Goal: Task Accomplishment & Management: Use online tool/utility

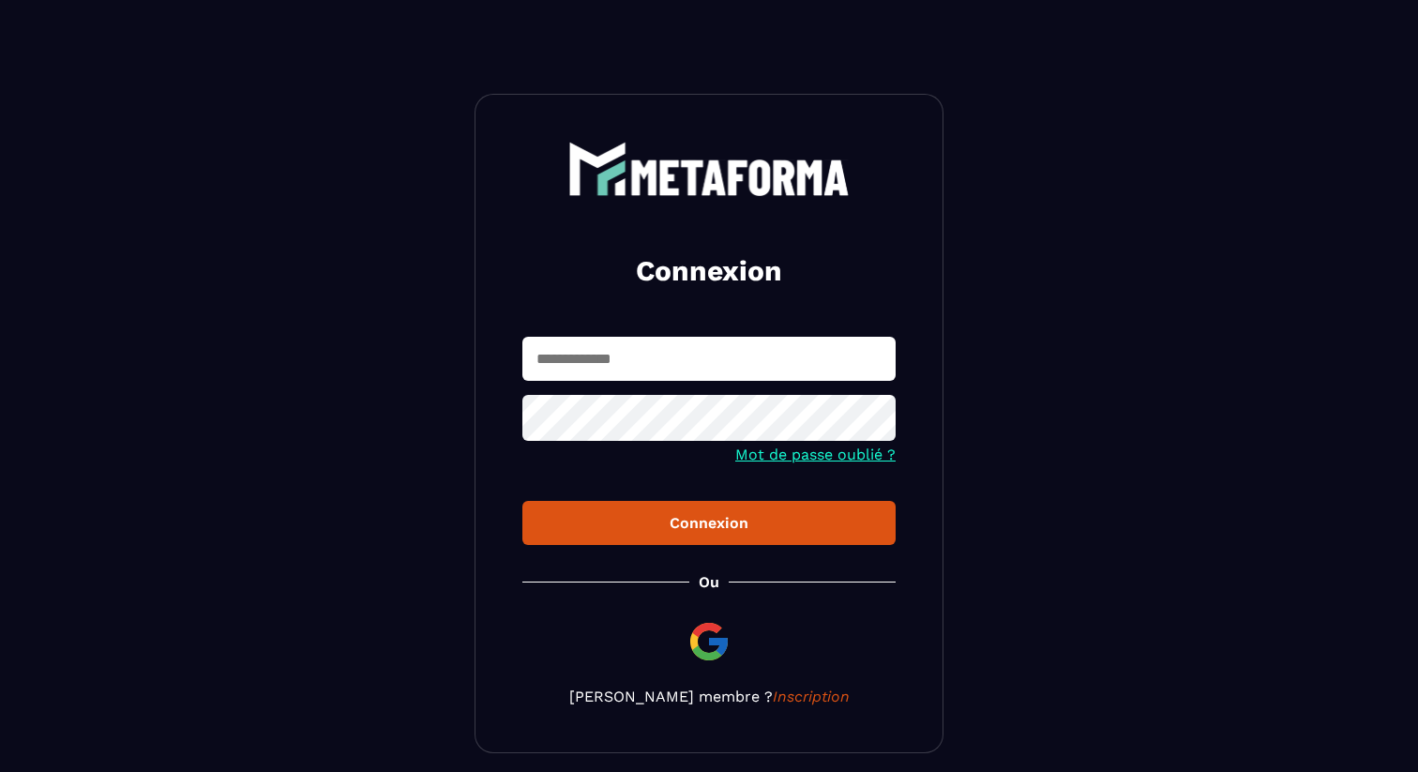
click at [651, 355] on input "text" at bounding box center [709, 359] width 373 height 44
type input "**********"
click at [604, 508] on button "Connexion" at bounding box center [709, 523] width 373 height 44
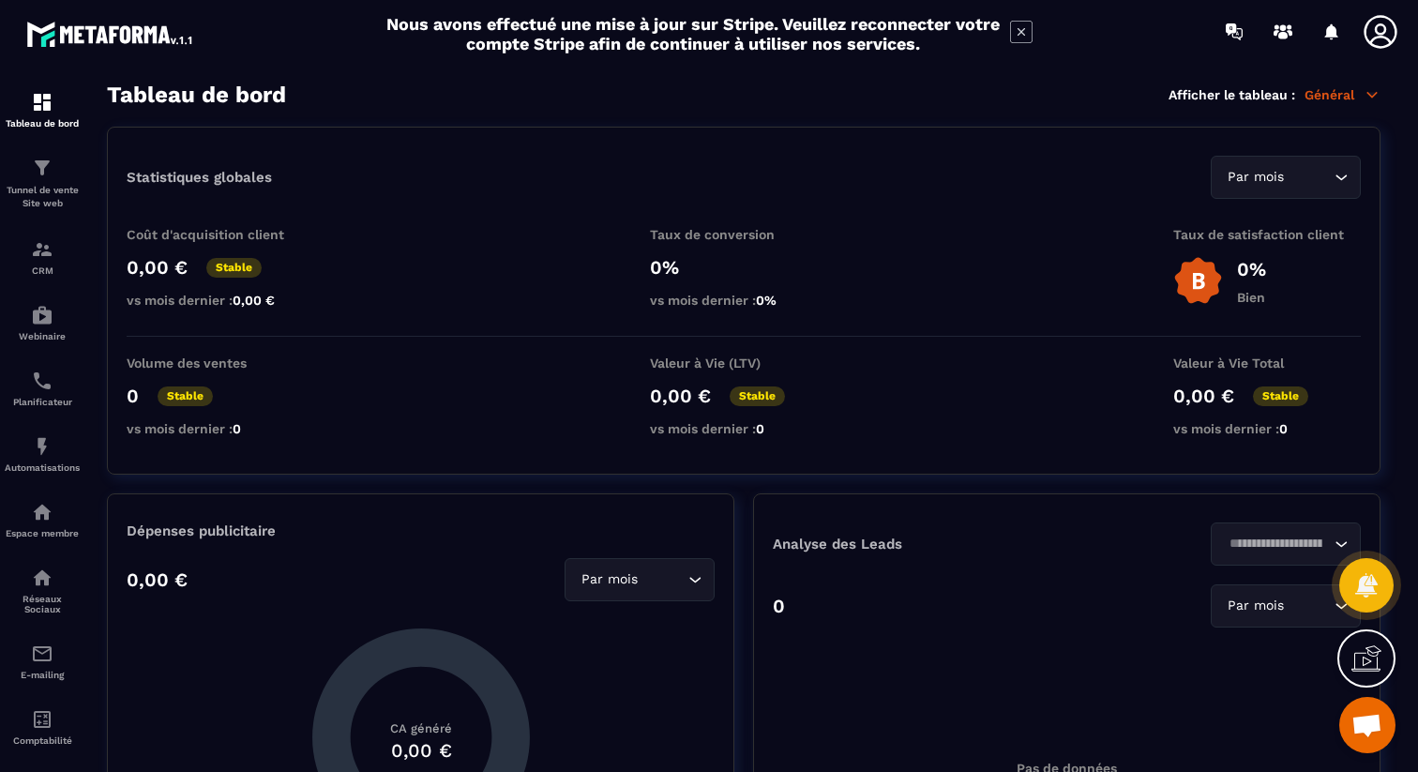
click at [1374, 20] on icon at bounding box center [1381, 32] width 38 height 38
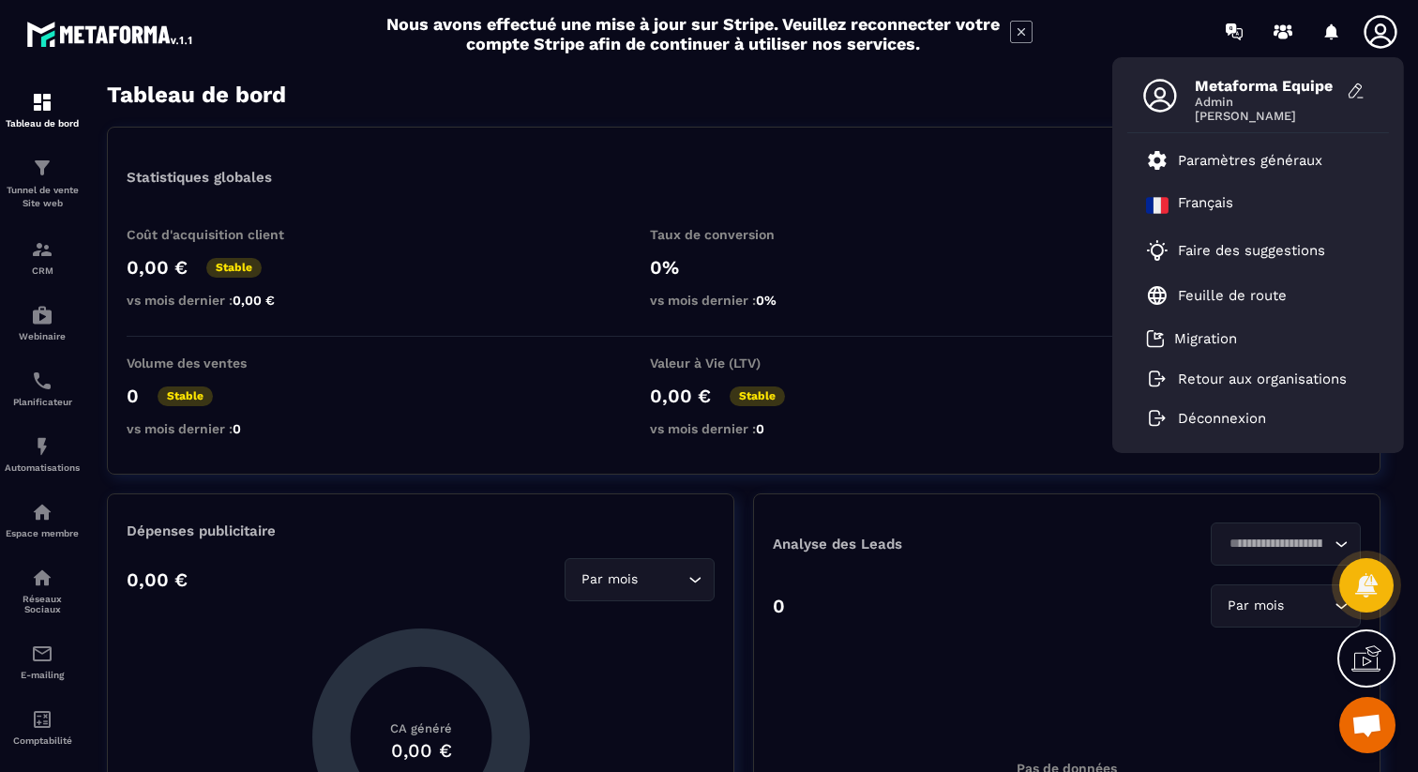
click at [1026, 30] on icon at bounding box center [1021, 32] width 23 height 23
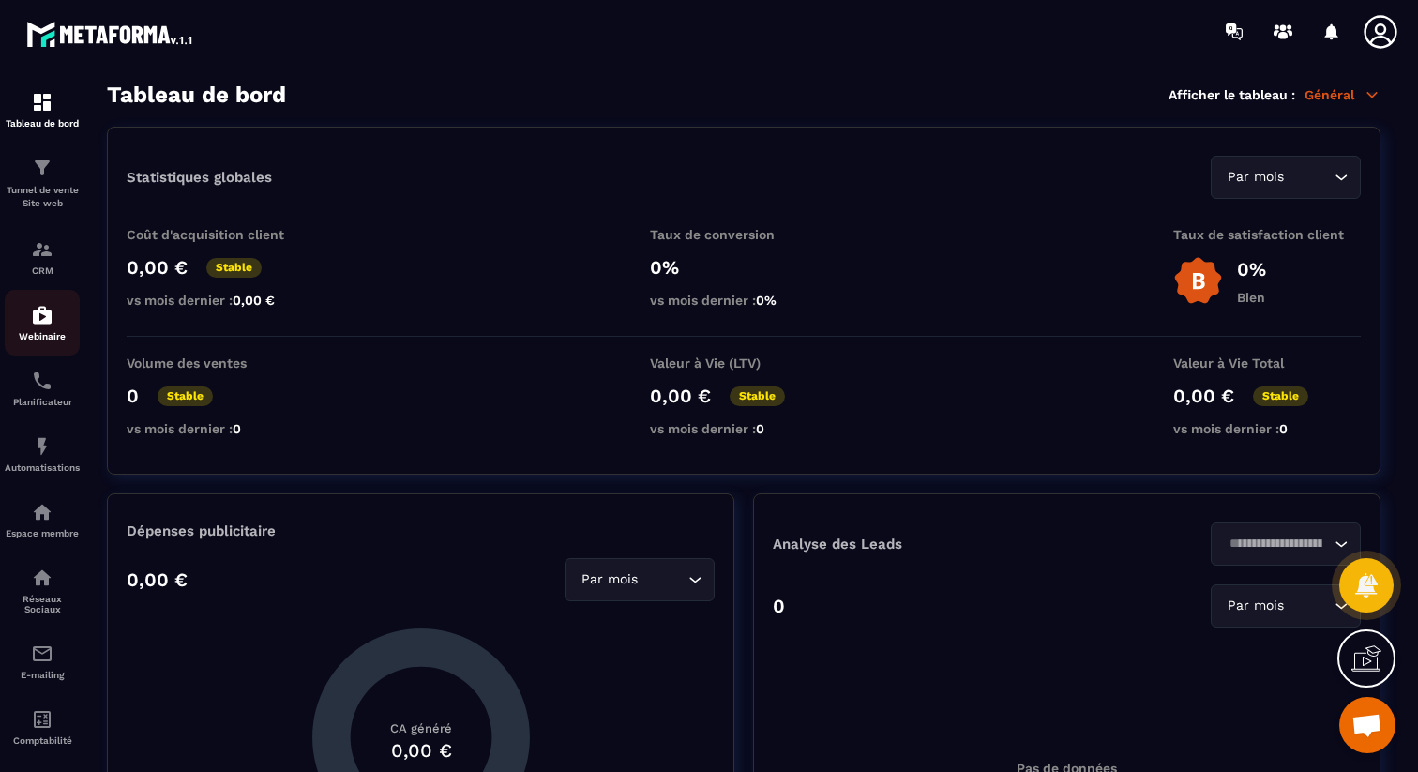
click at [29, 335] on p "Webinaire" at bounding box center [42, 336] width 75 height 10
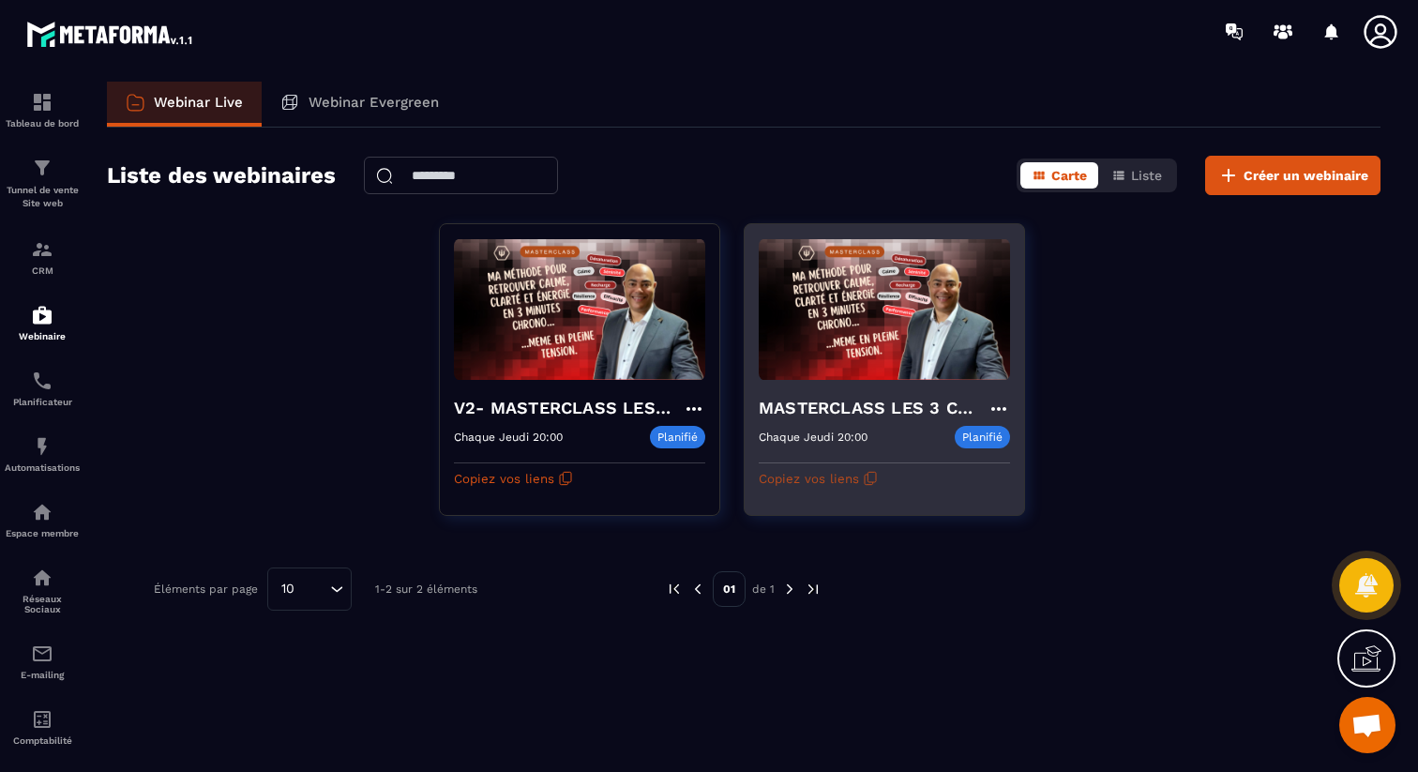
click at [842, 482] on button "Copiez vos liens" at bounding box center [818, 478] width 119 height 30
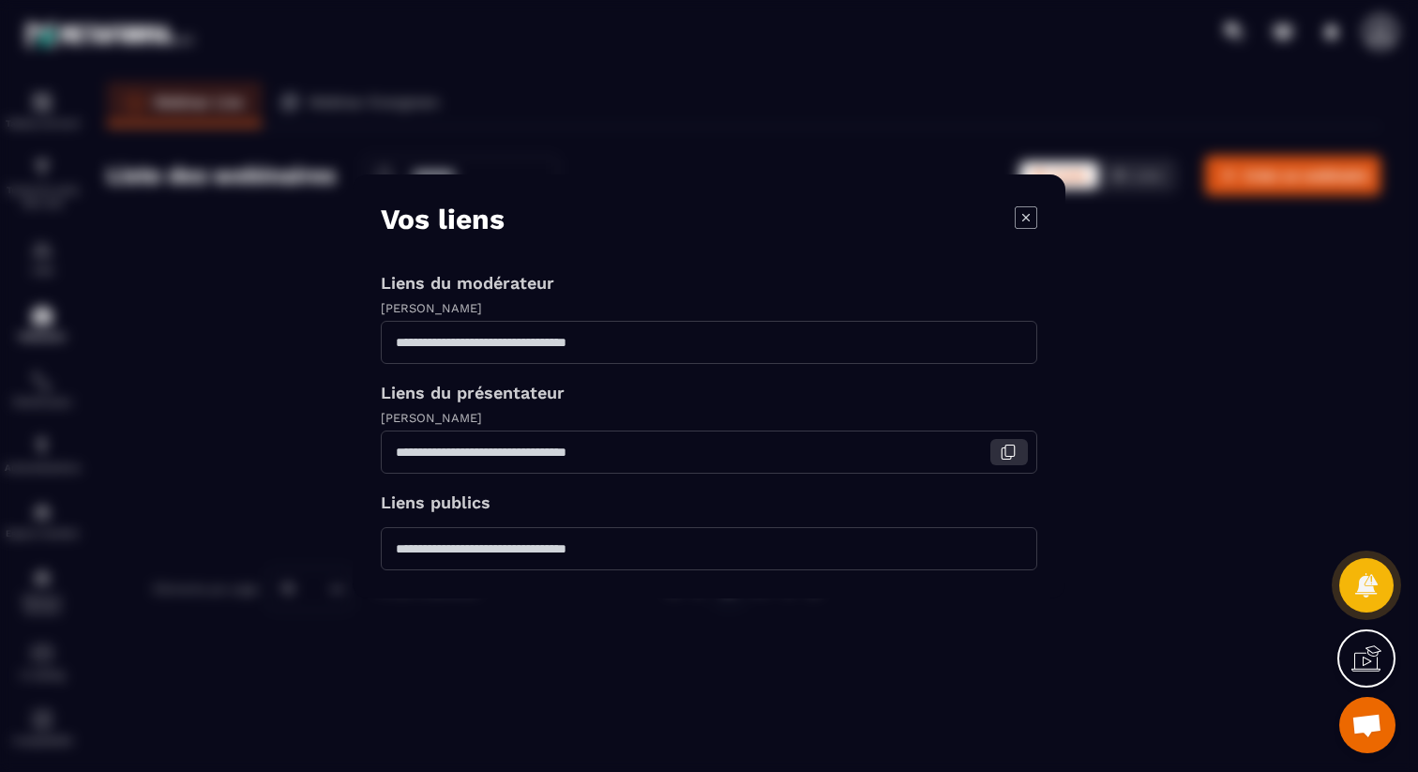
click at [1005, 447] on icon "Modal window" at bounding box center [1006, 452] width 9 height 11
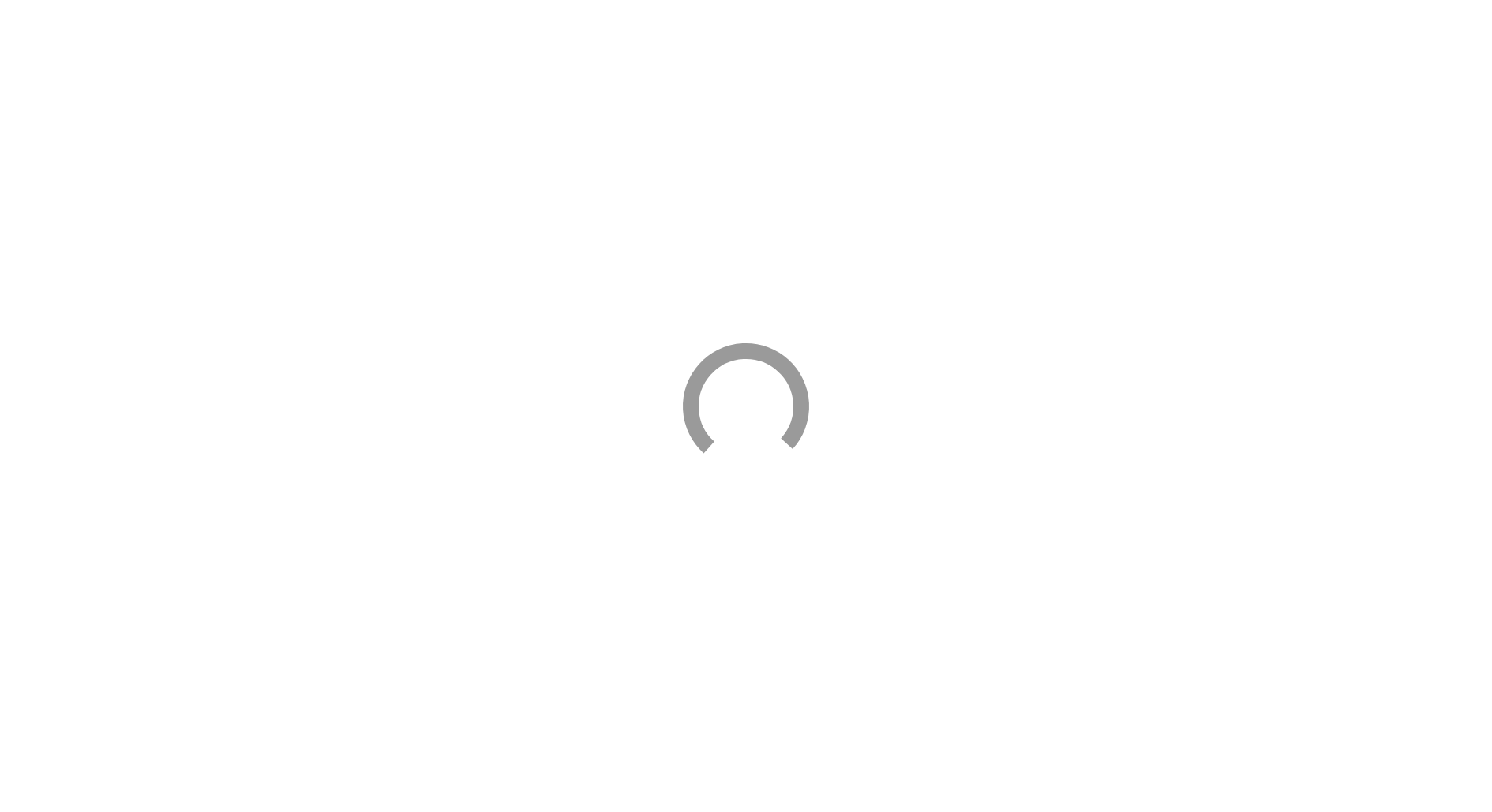
select select "*****"
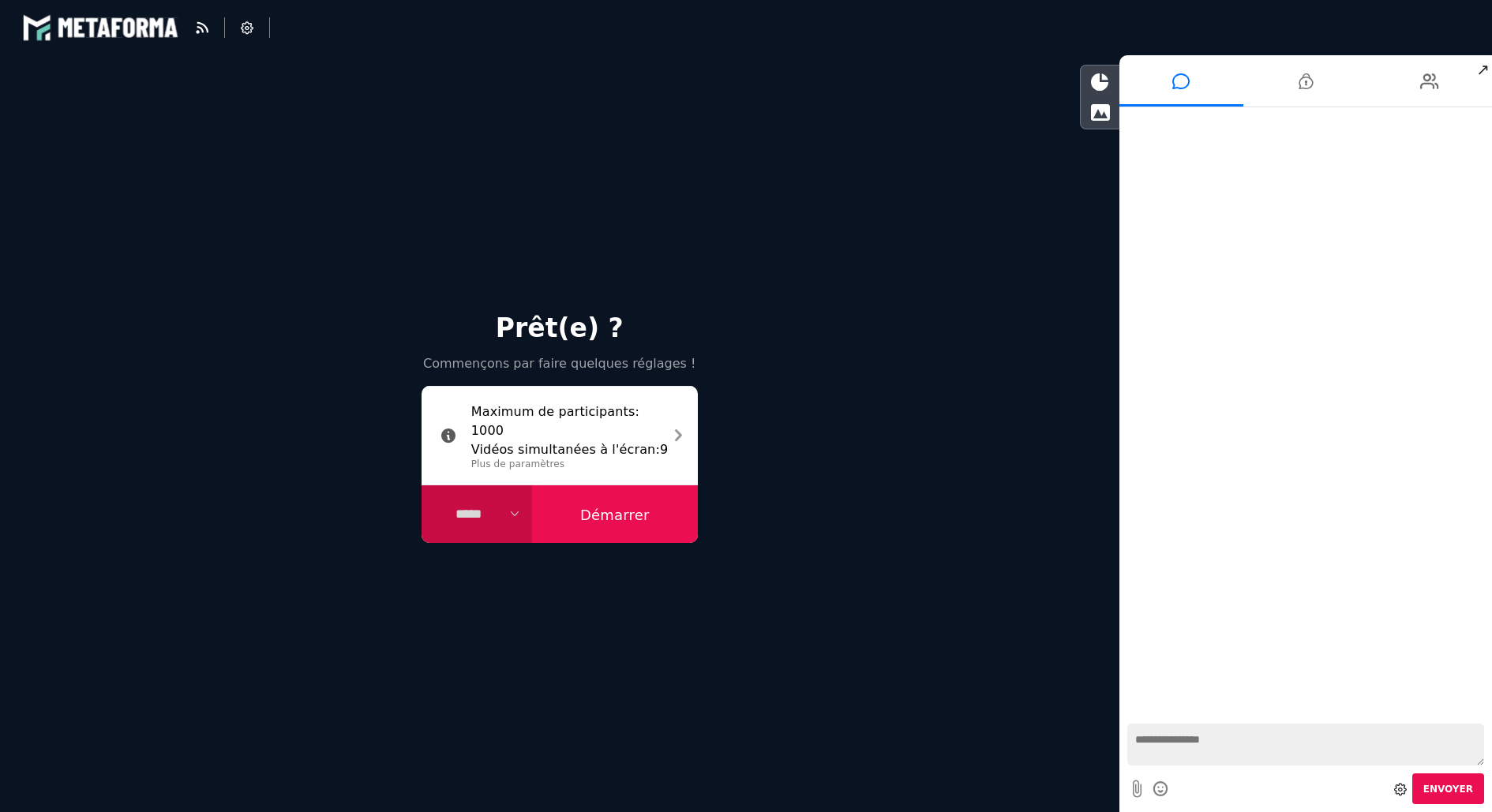
select select "******"
click at [645, 515] on button "Démarrer" at bounding box center [614, 514] width 166 height 58
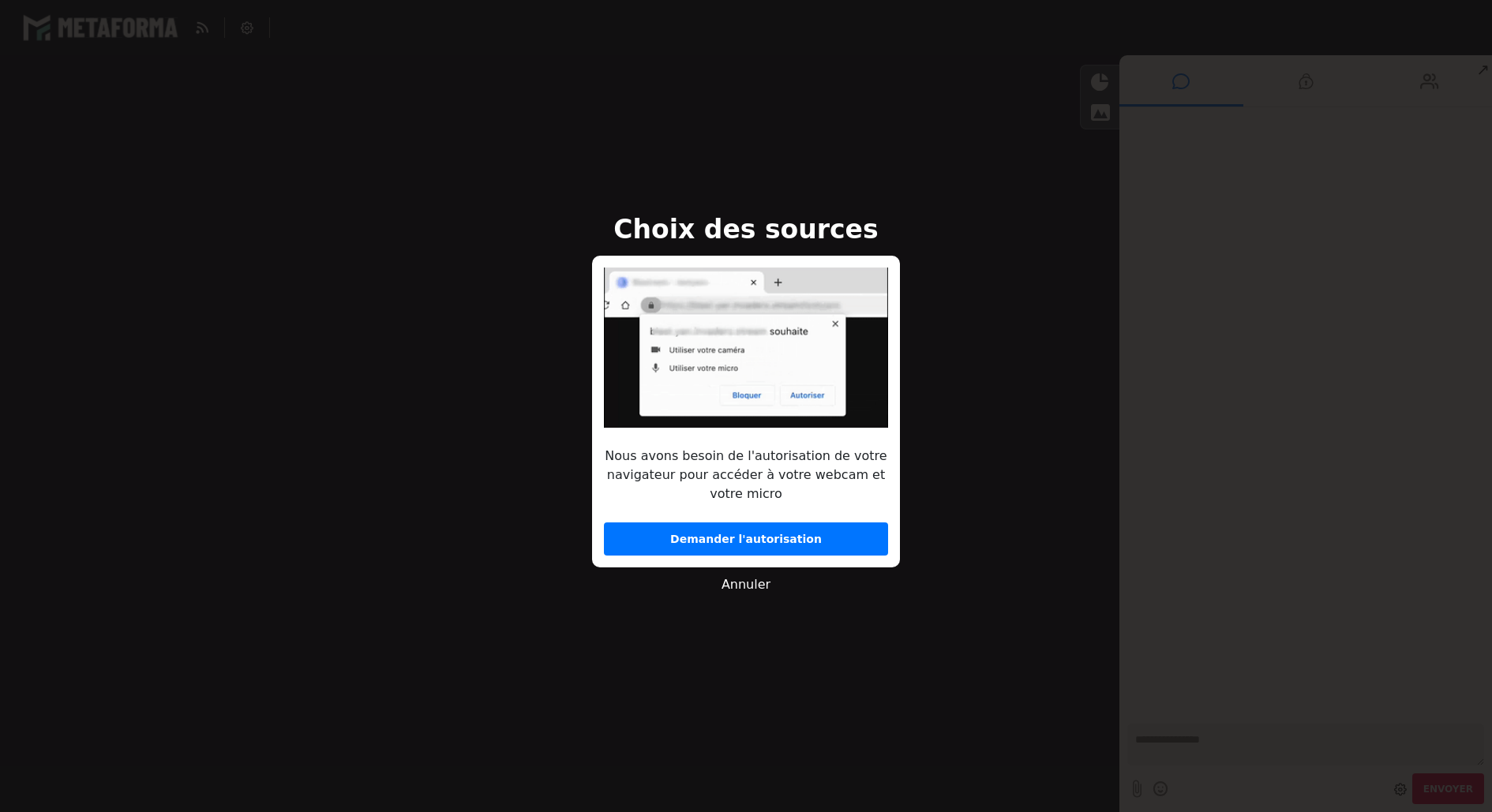
click at [691, 529] on button "Demander l'autorisation" at bounding box center [746, 539] width 284 height 33
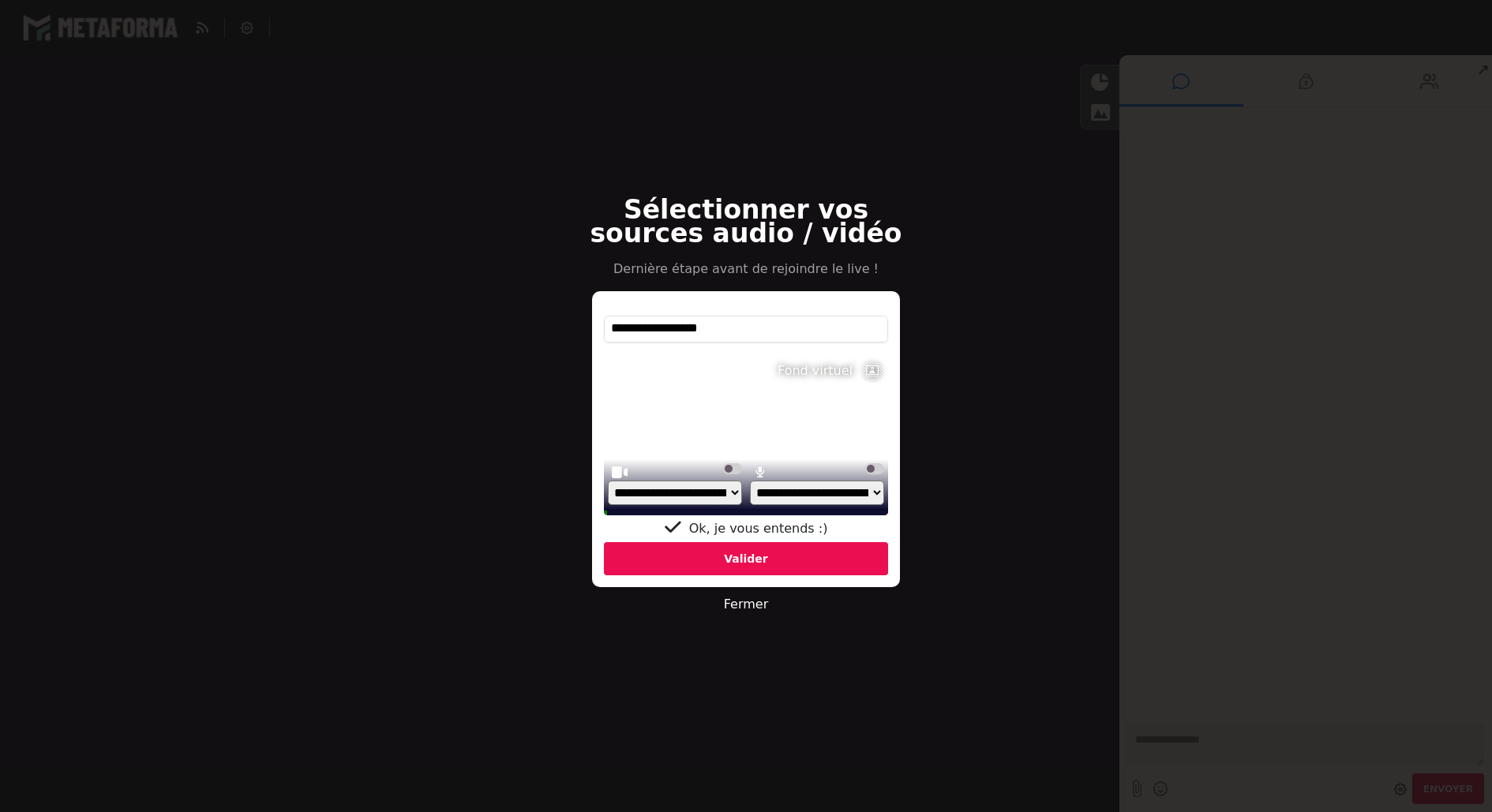
click at [709, 555] on div "Valider" at bounding box center [746, 558] width 284 height 33
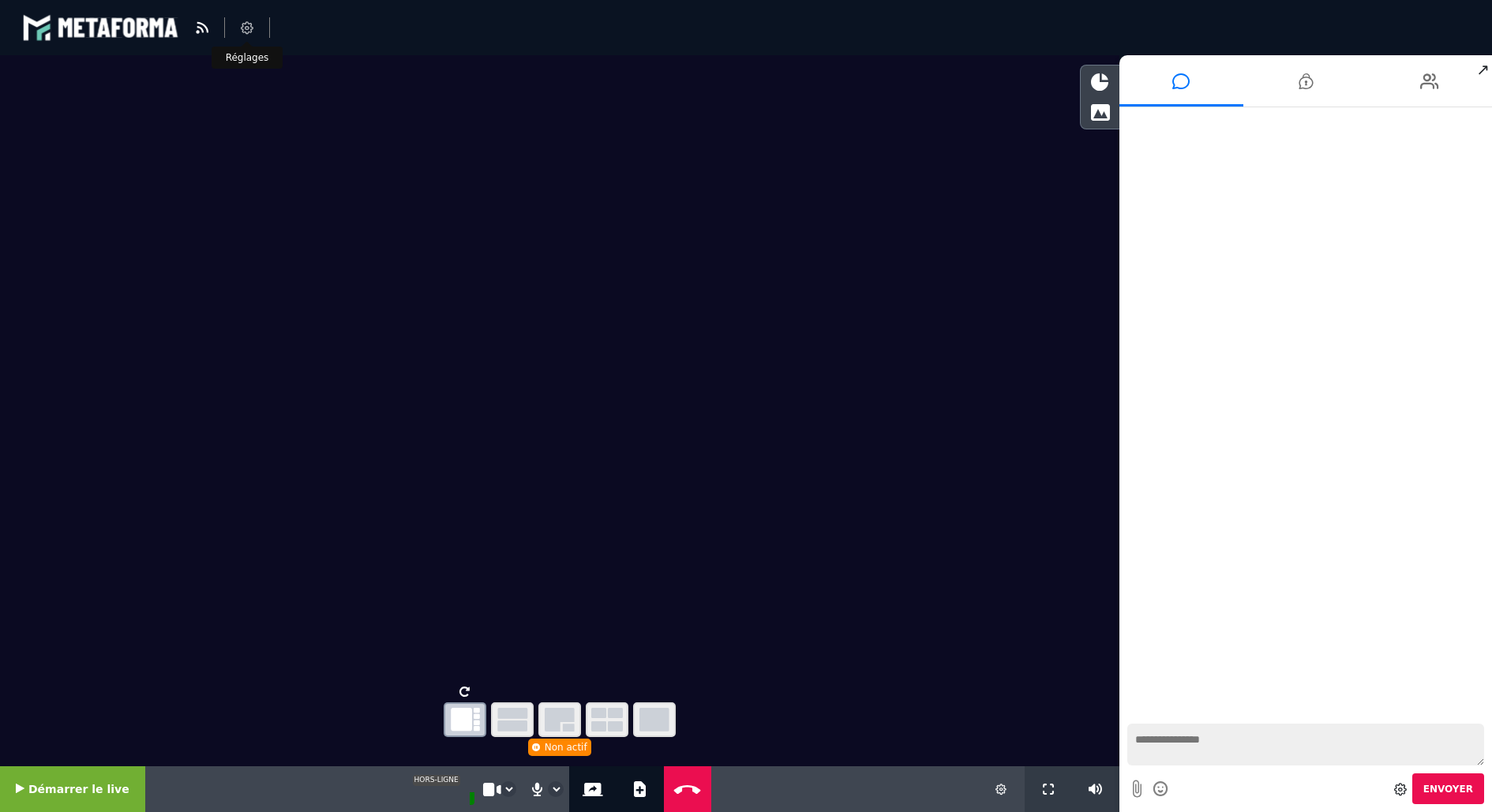
click at [247, 36] on li at bounding box center [247, 28] width 45 height 20
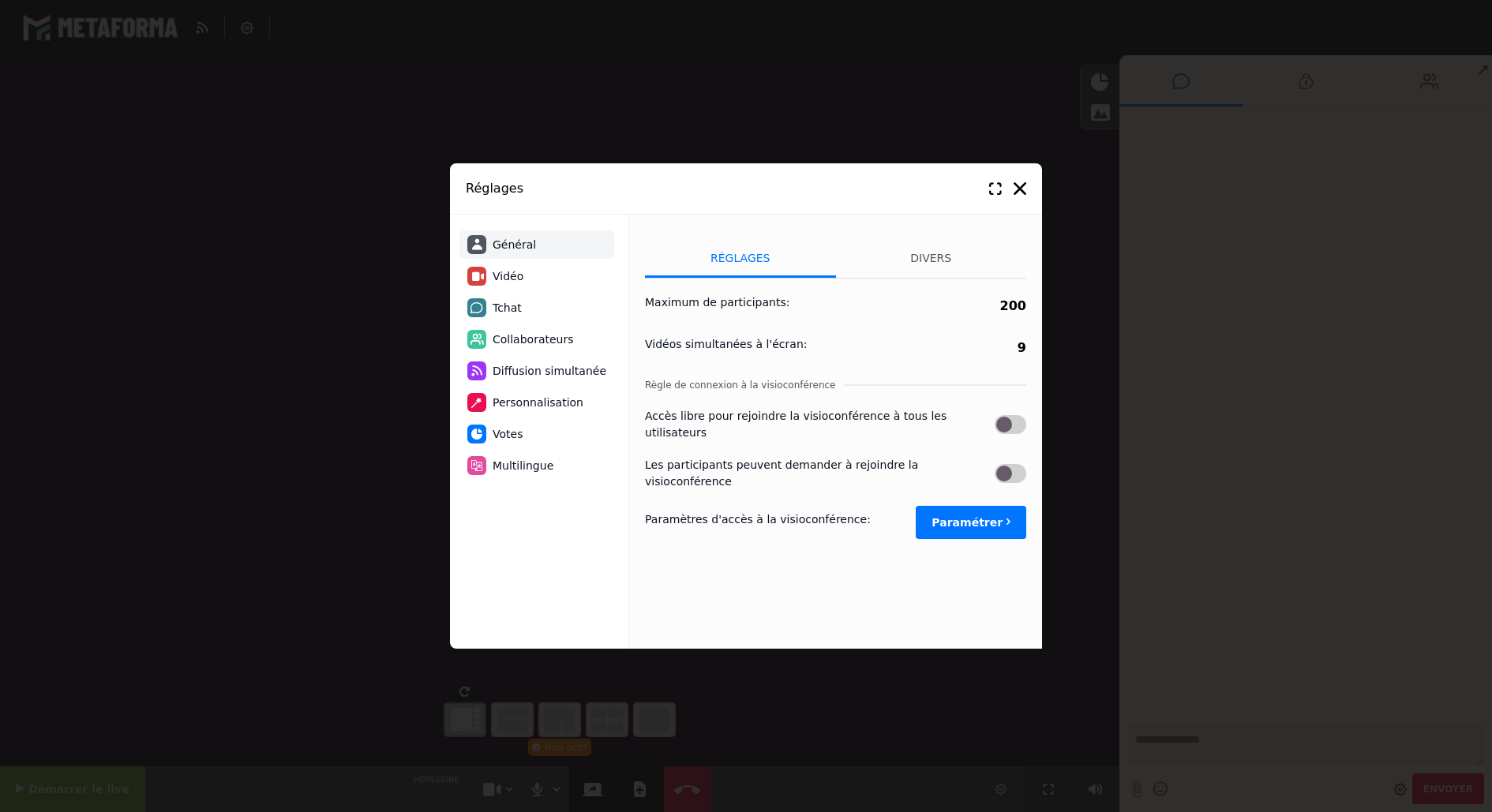
click at [517, 276] on span "Vidéo" at bounding box center [507, 277] width 31 height 17
select select "*****"
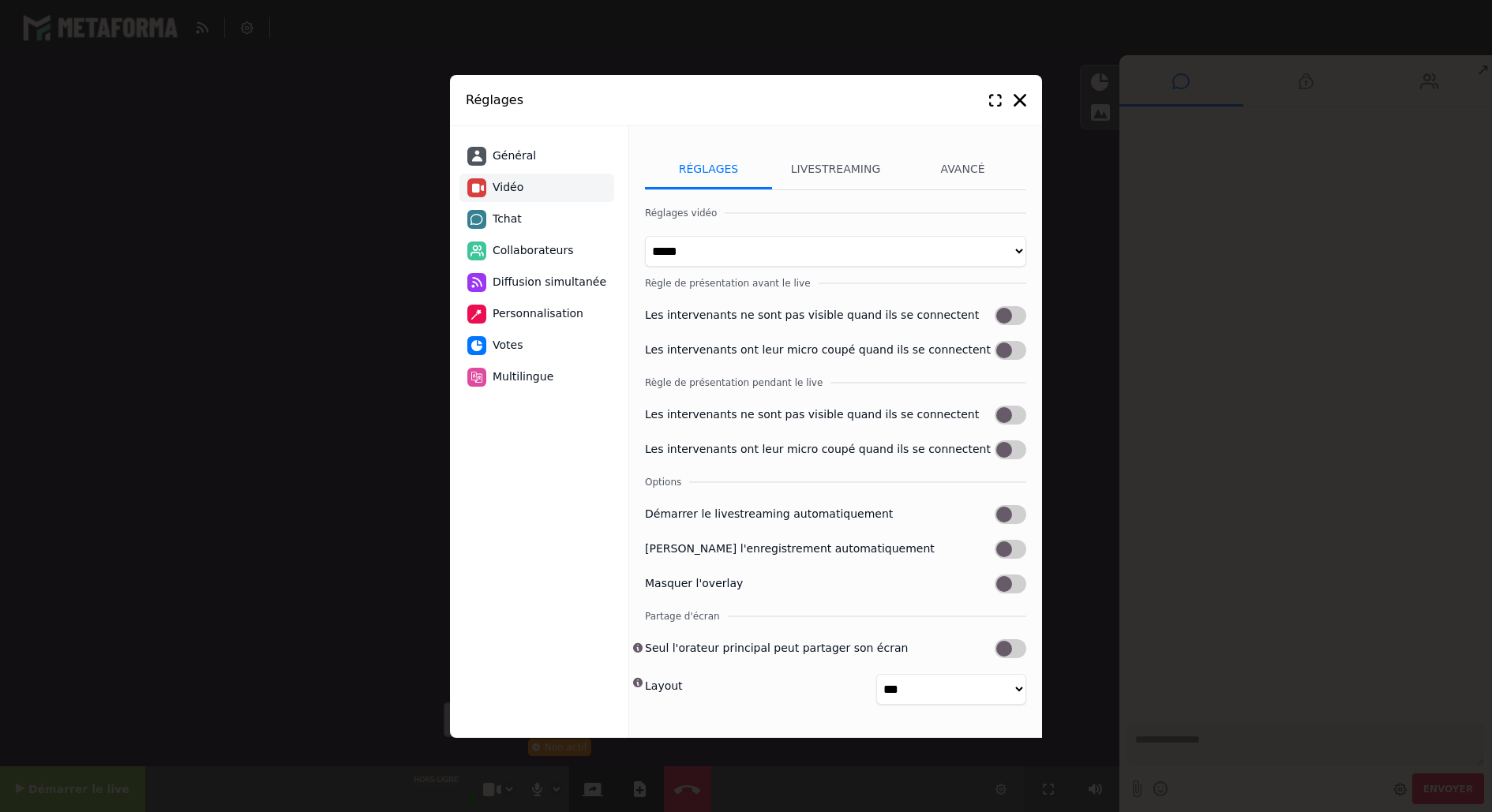
click at [1010, 351] on label at bounding box center [1011, 350] width 32 height 19
click at [1014, 413] on label at bounding box center [1011, 415] width 32 height 19
click at [1011, 440] on label at bounding box center [1011, 449] width 32 height 19
click at [1020, 94] on icon at bounding box center [1020, 100] width 13 height 13
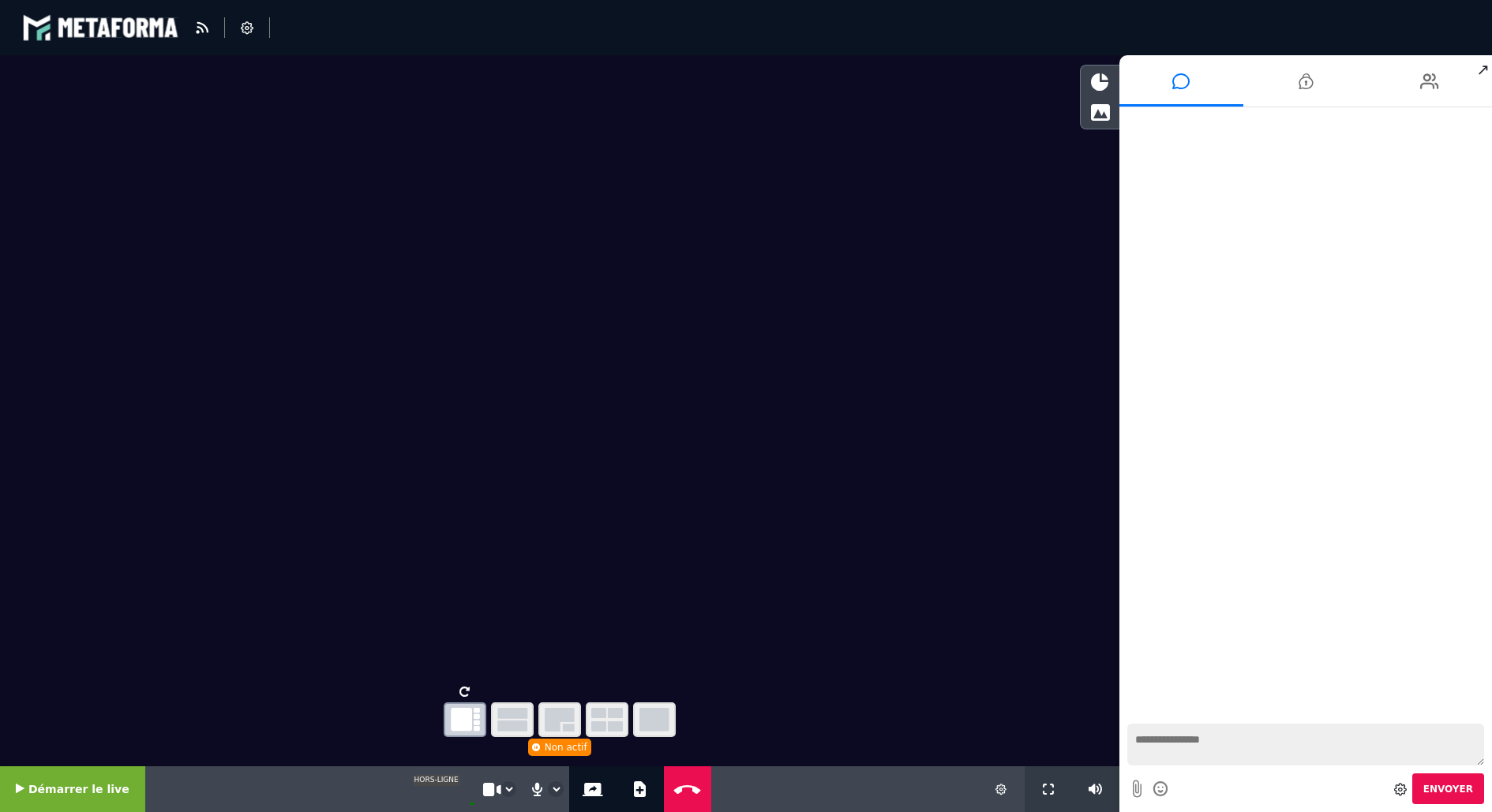
click at [435, 794] on video at bounding box center [443, 789] width 63 height 32
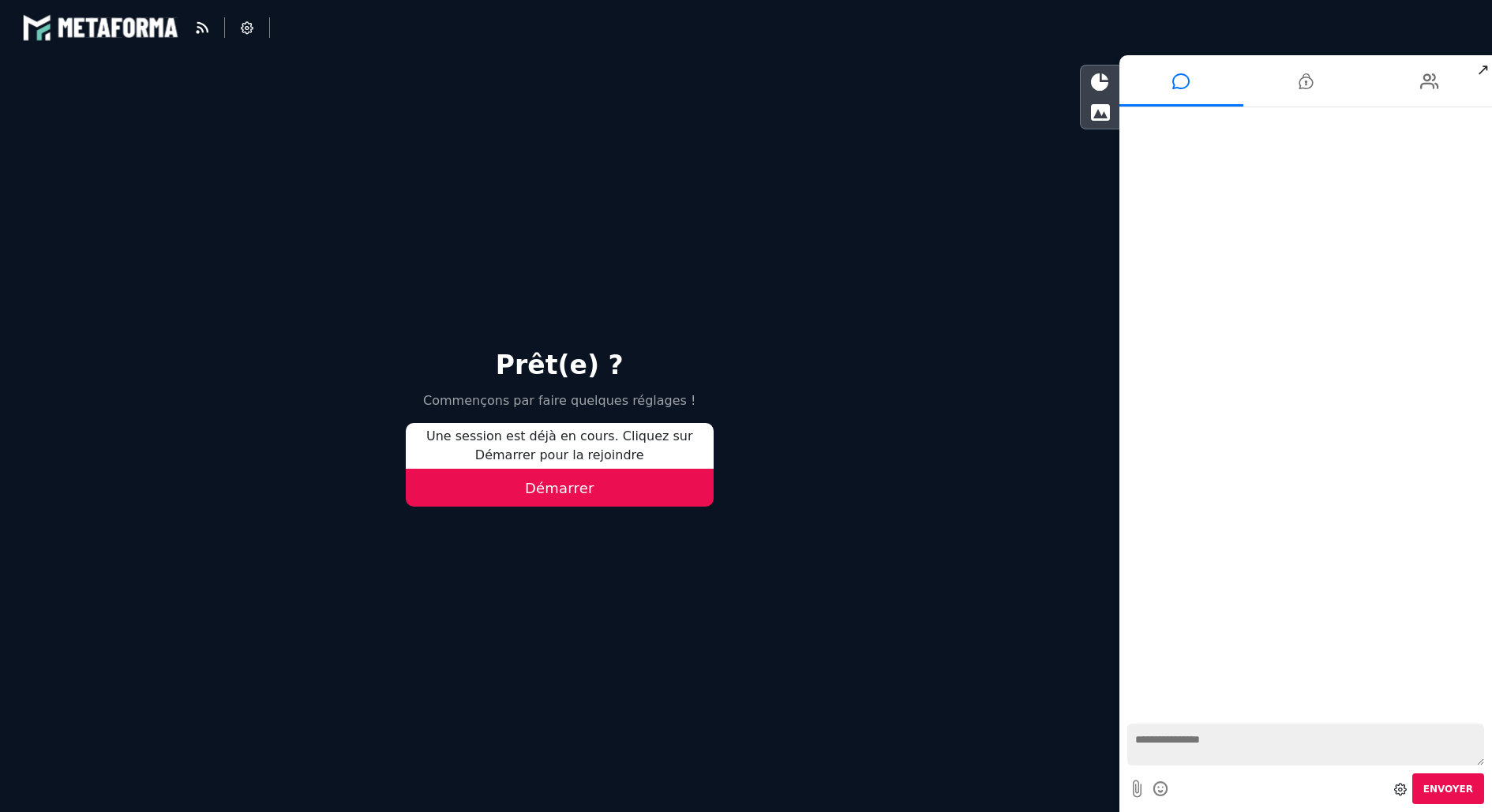
click at [621, 496] on button "Démarrer" at bounding box center [560, 487] width 308 height 38
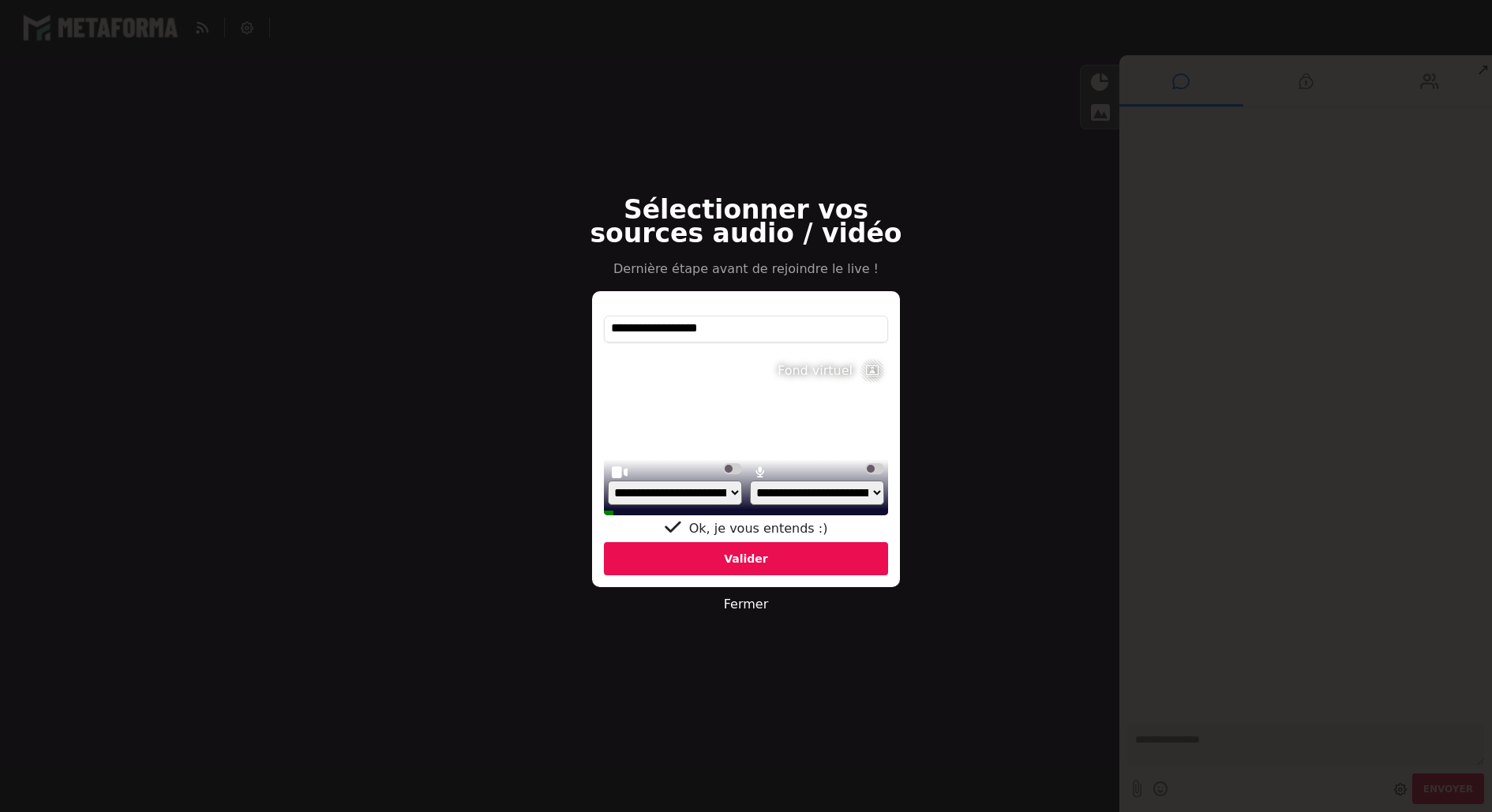
click at [640, 559] on div "Valider" at bounding box center [746, 558] width 284 height 33
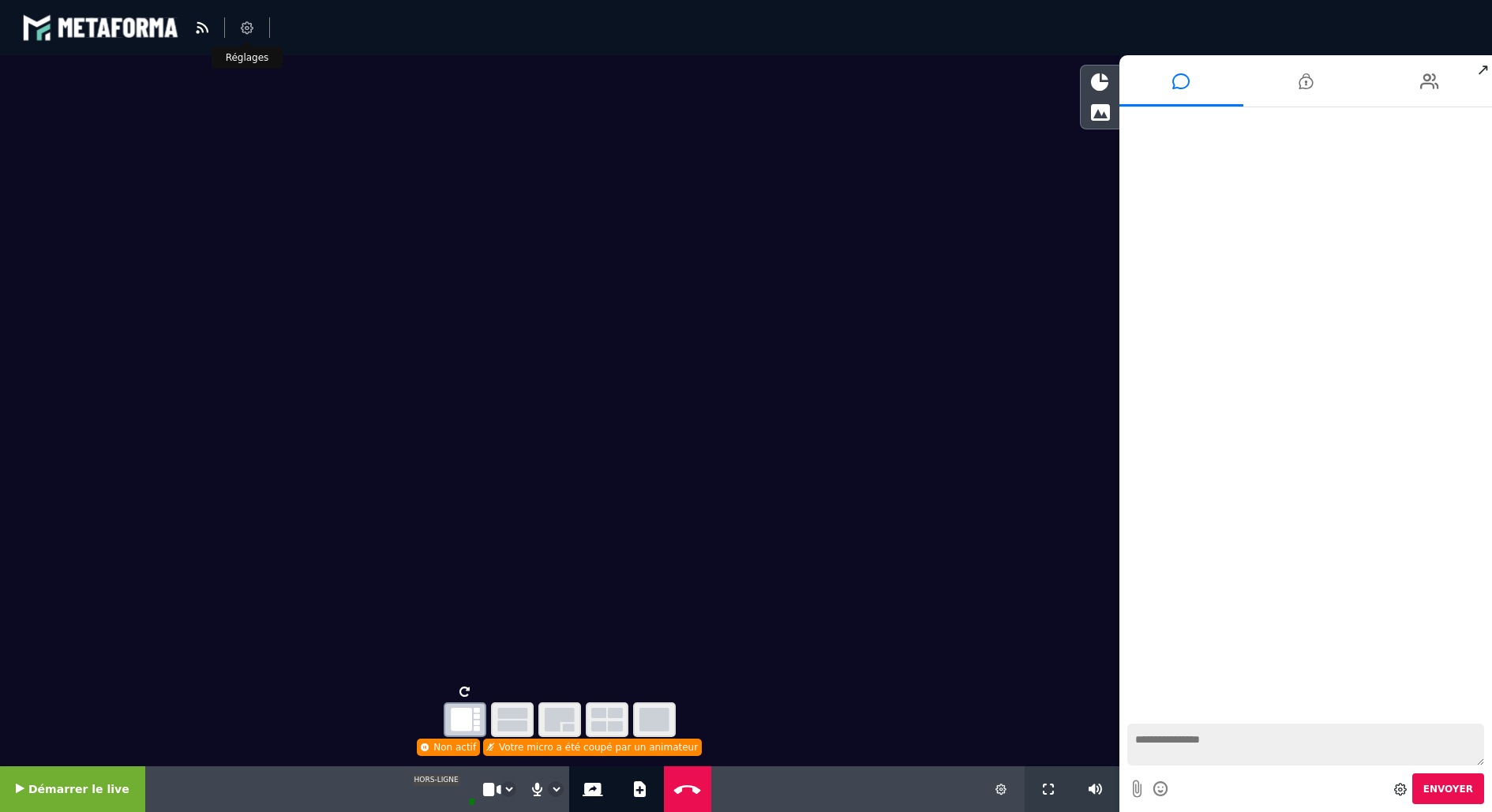
click at [231, 30] on li at bounding box center [247, 28] width 45 height 20
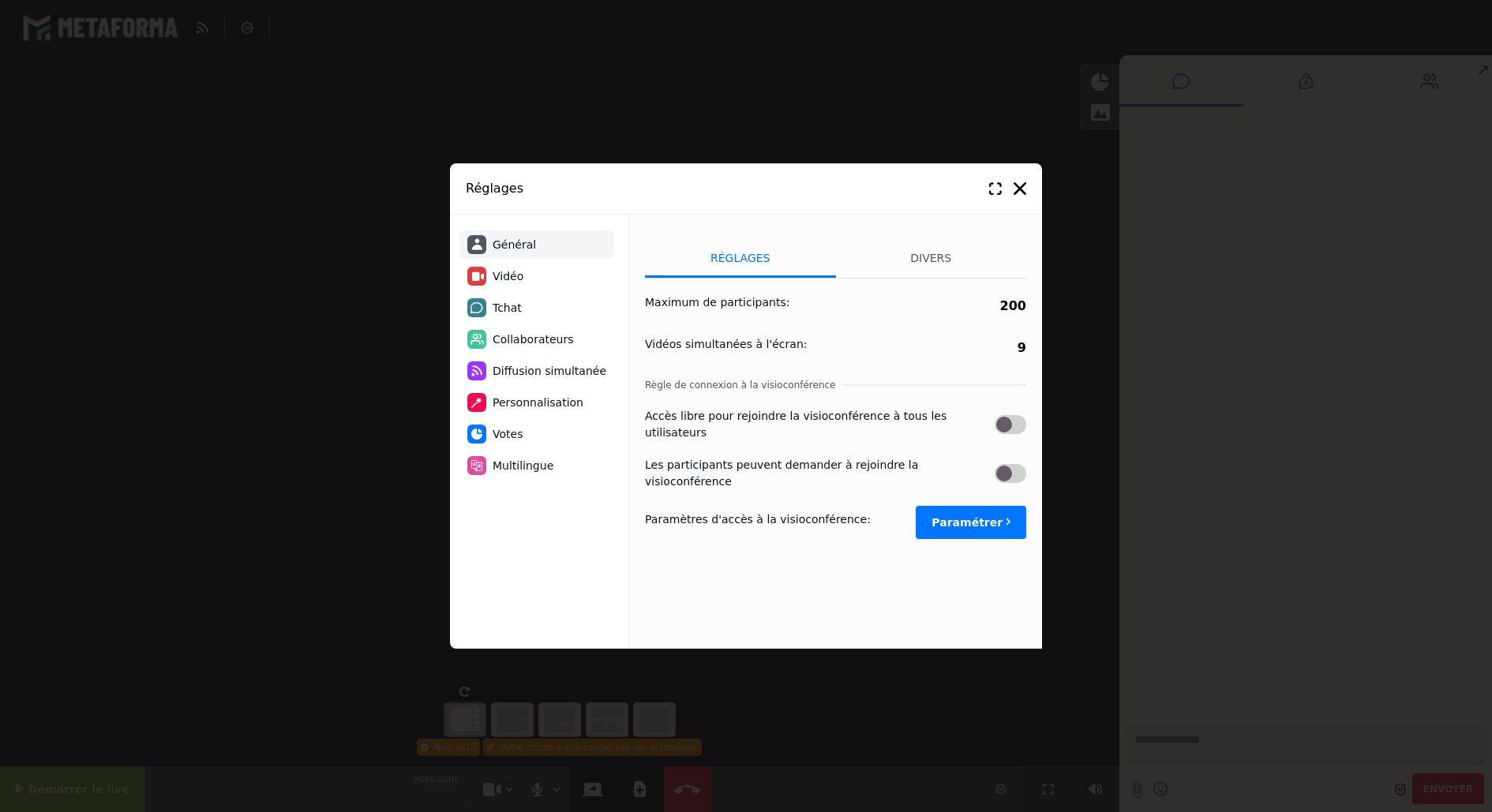
click at [533, 269] on li "Vidéo" at bounding box center [537, 276] width 155 height 29
select select "*****"
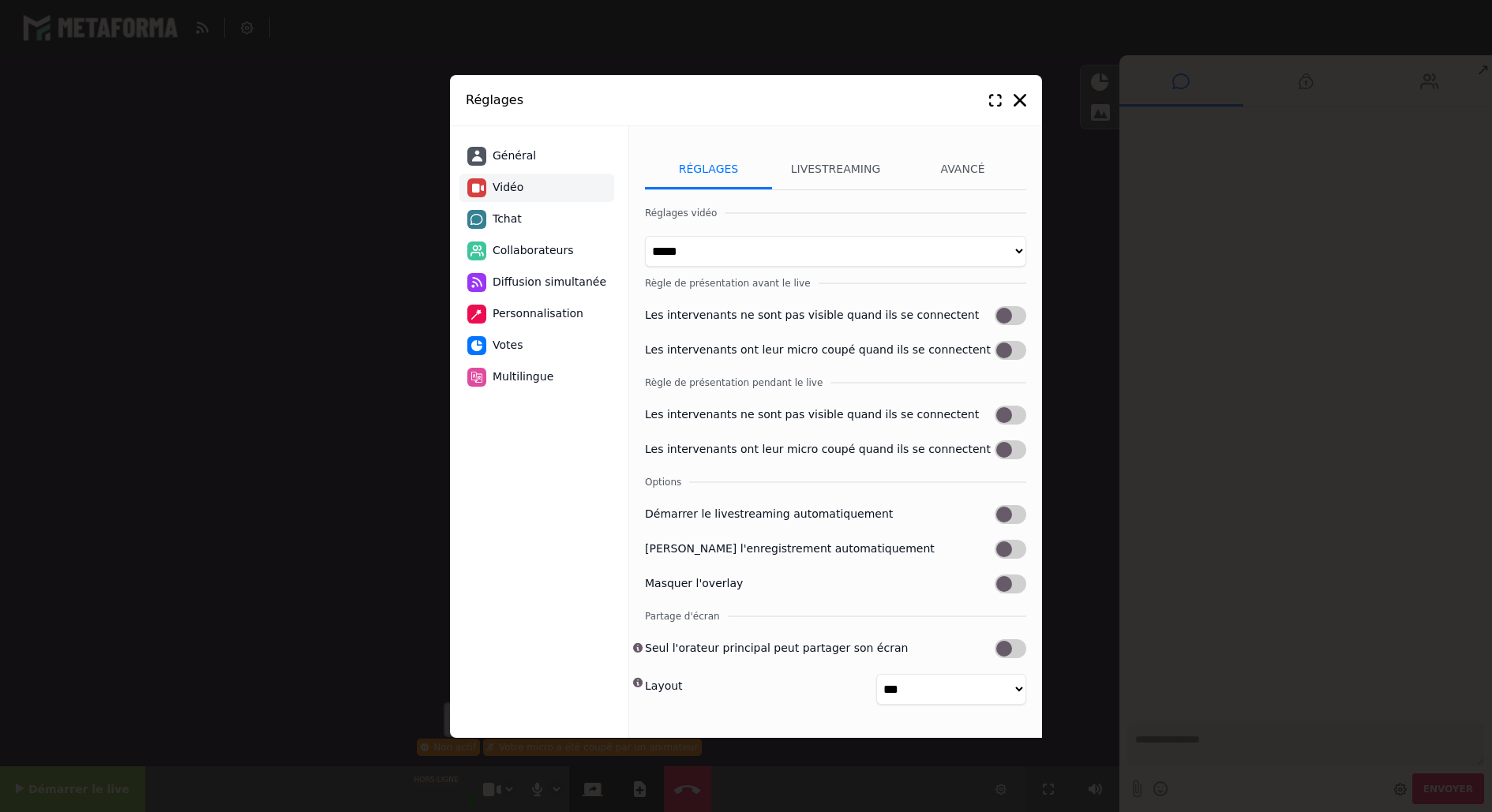
click at [1013, 313] on label at bounding box center [1011, 316] width 32 height 19
click at [1012, 350] on label at bounding box center [1011, 350] width 32 height 19
click at [1014, 417] on label at bounding box center [1011, 415] width 32 height 19
click at [1014, 443] on label at bounding box center [1011, 449] width 32 height 19
click at [1021, 82] on div "Réglages" at bounding box center [746, 100] width 592 height 51
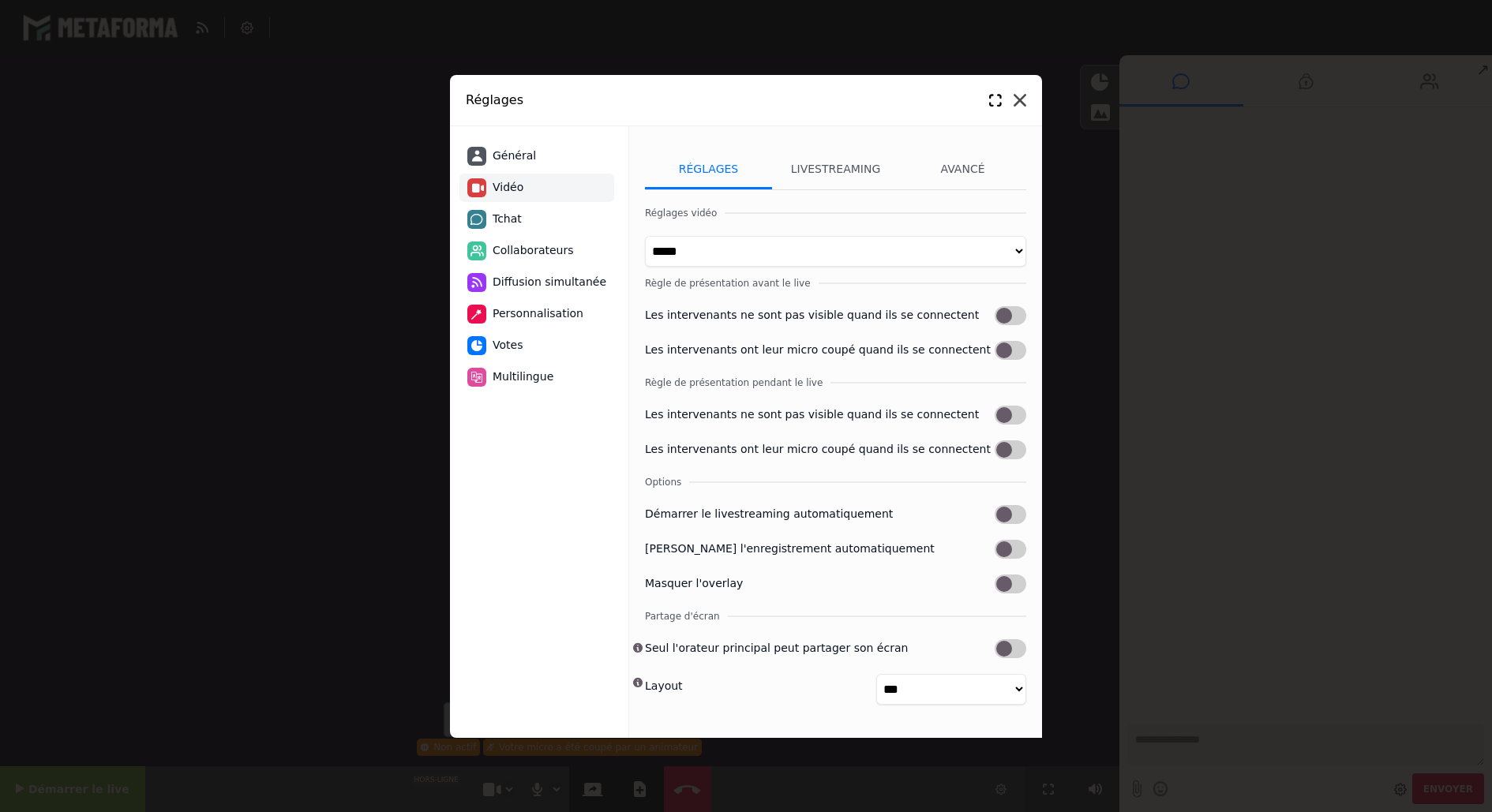
click at [1021, 98] on icon at bounding box center [1020, 100] width 13 height 13
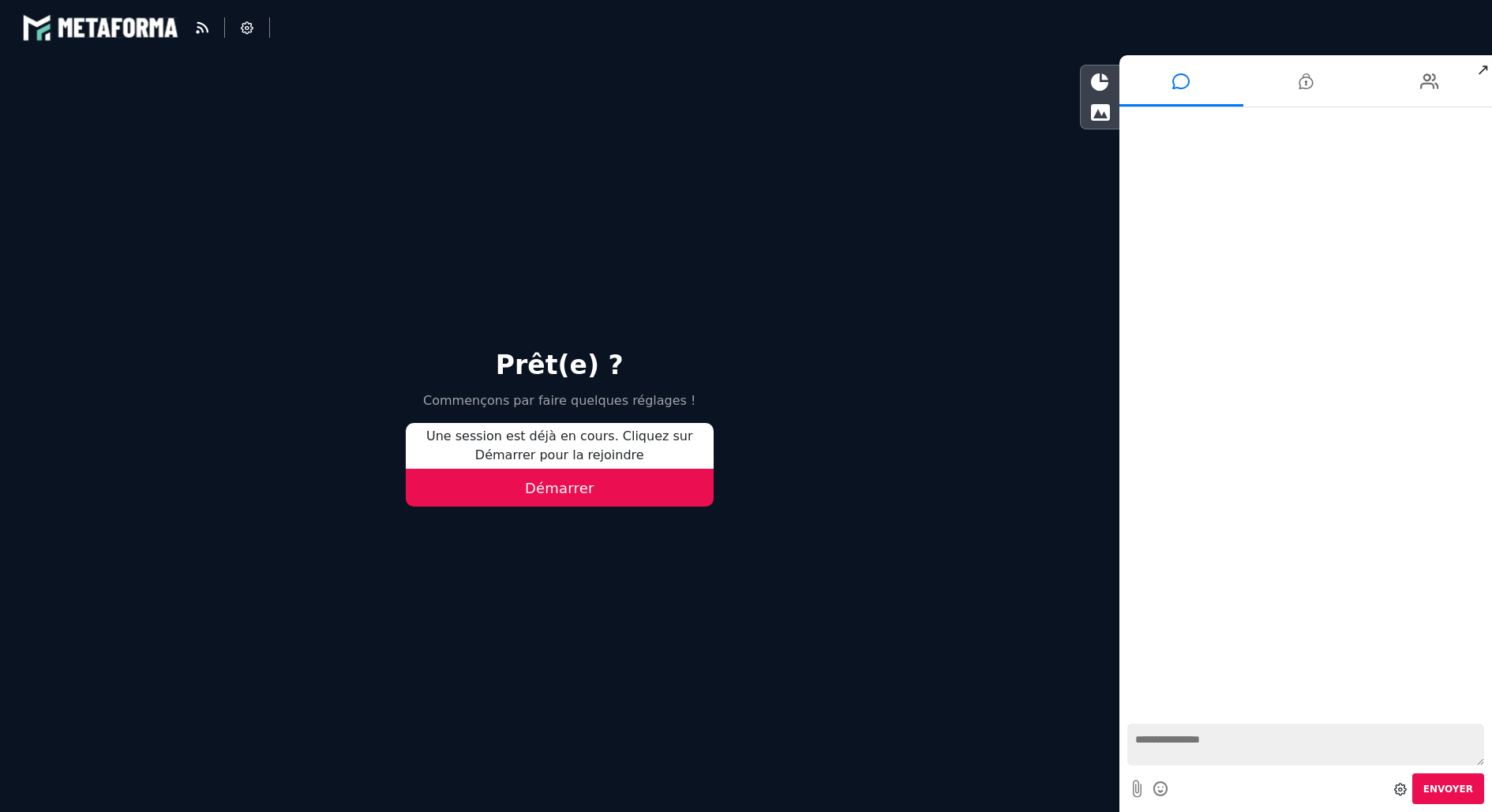
click at [600, 494] on button "Démarrer" at bounding box center [560, 487] width 308 height 38
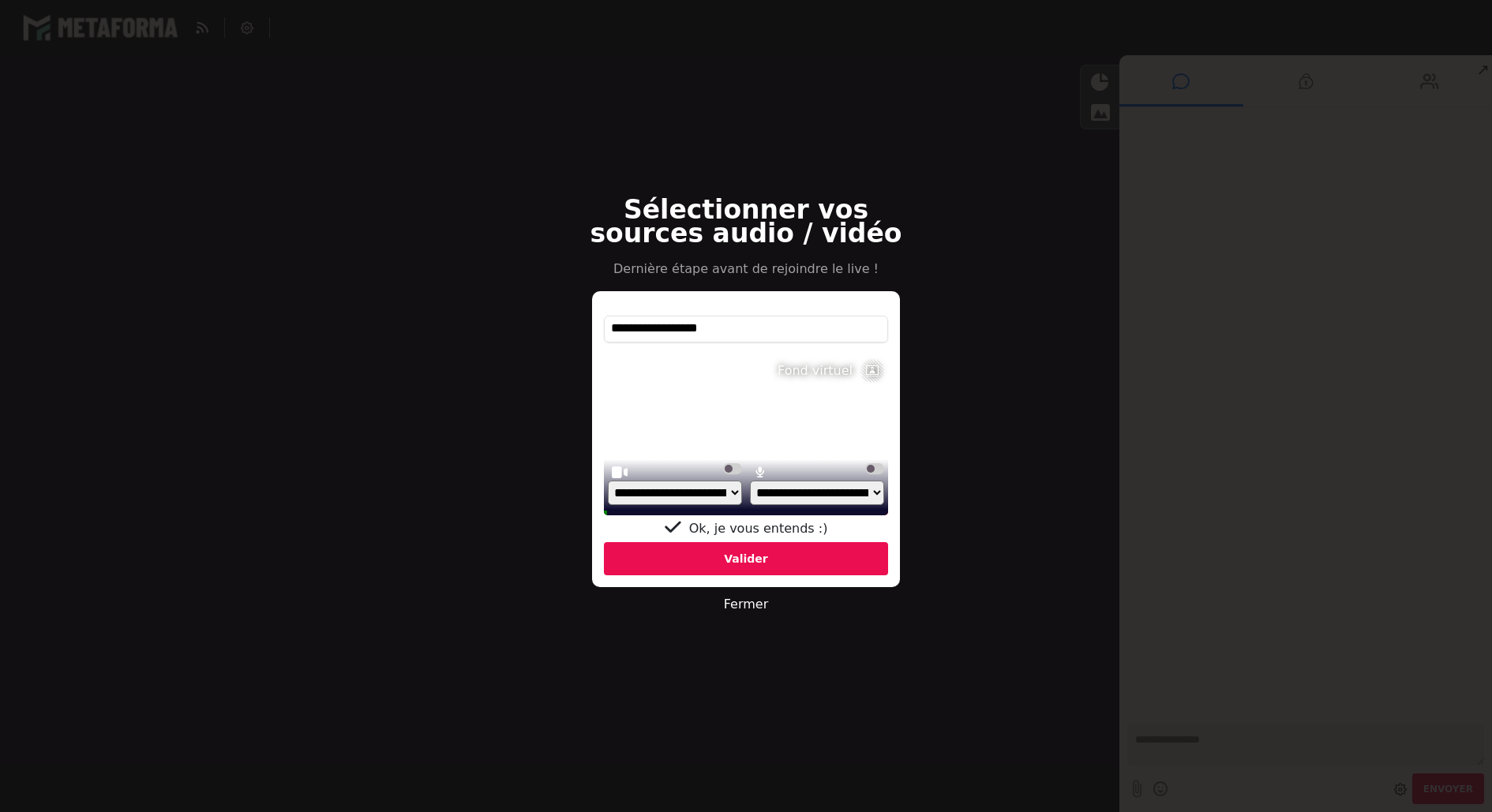
click at [666, 566] on div "Valider" at bounding box center [746, 558] width 284 height 33
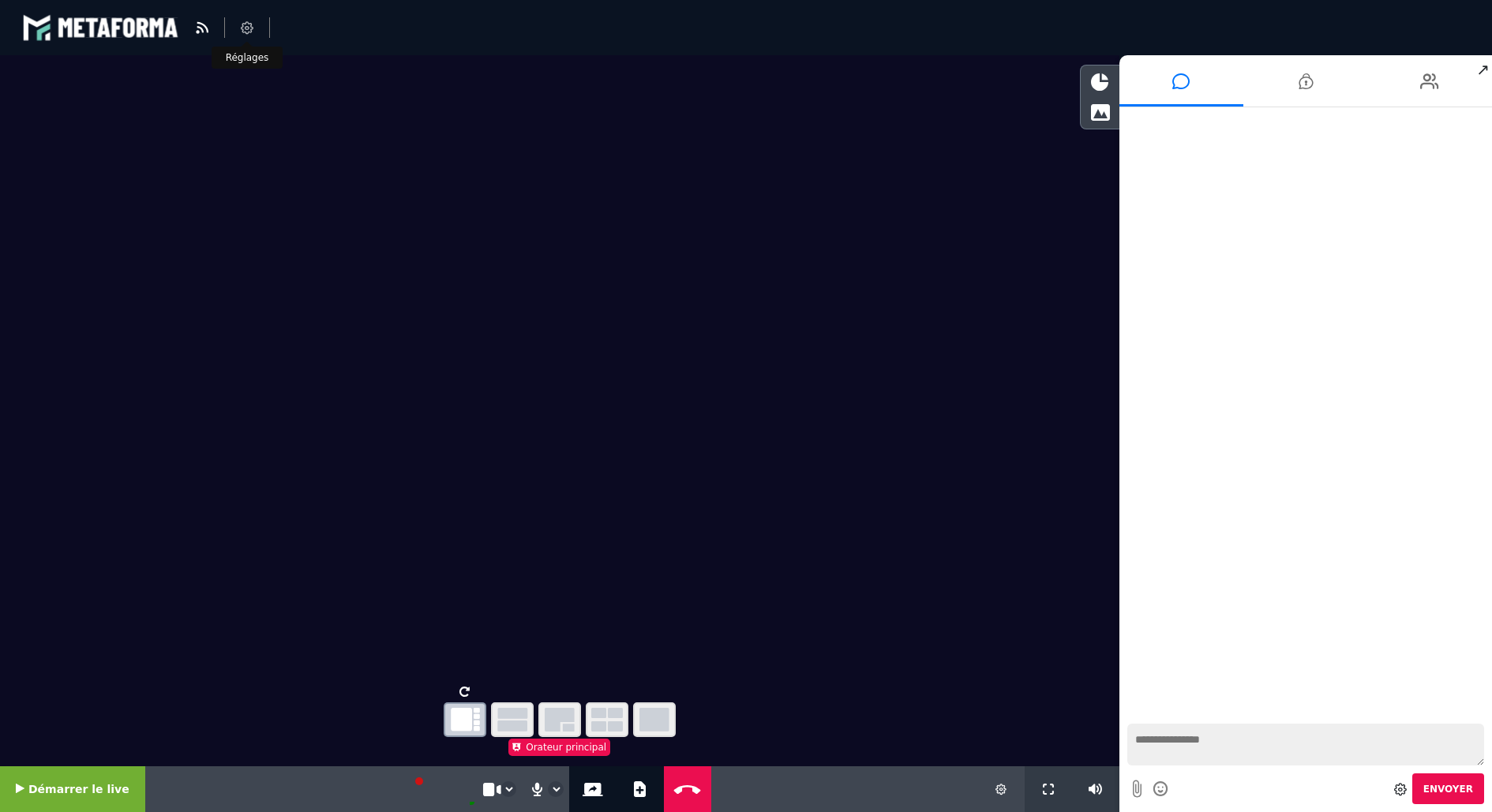
click at [242, 26] on icon at bounding box center [247, 27] width 13 height 13
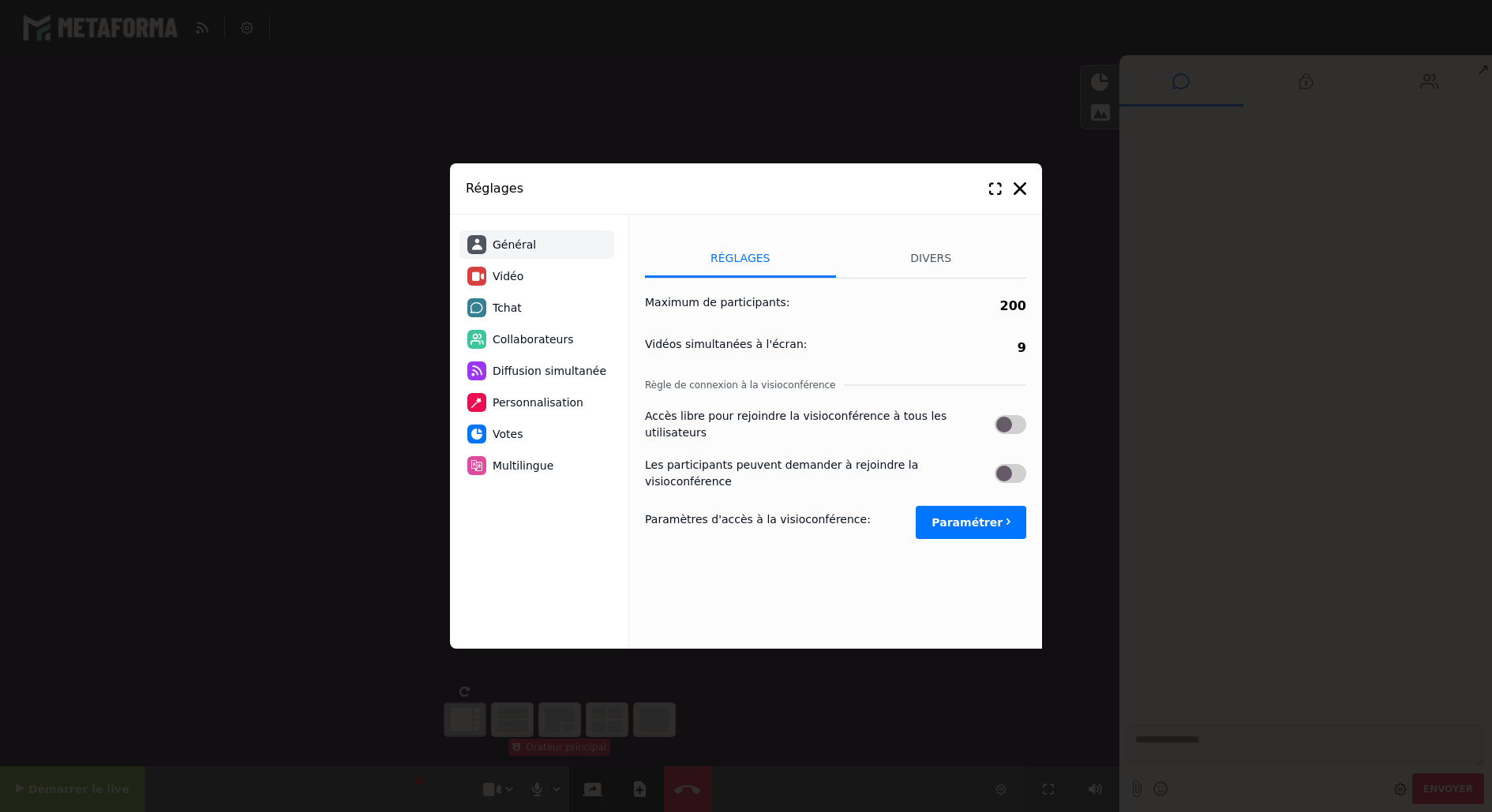
click at [528, 301] on li "Tchat" at bounding box center [537, 308] width 155 height 29
select select "**********"
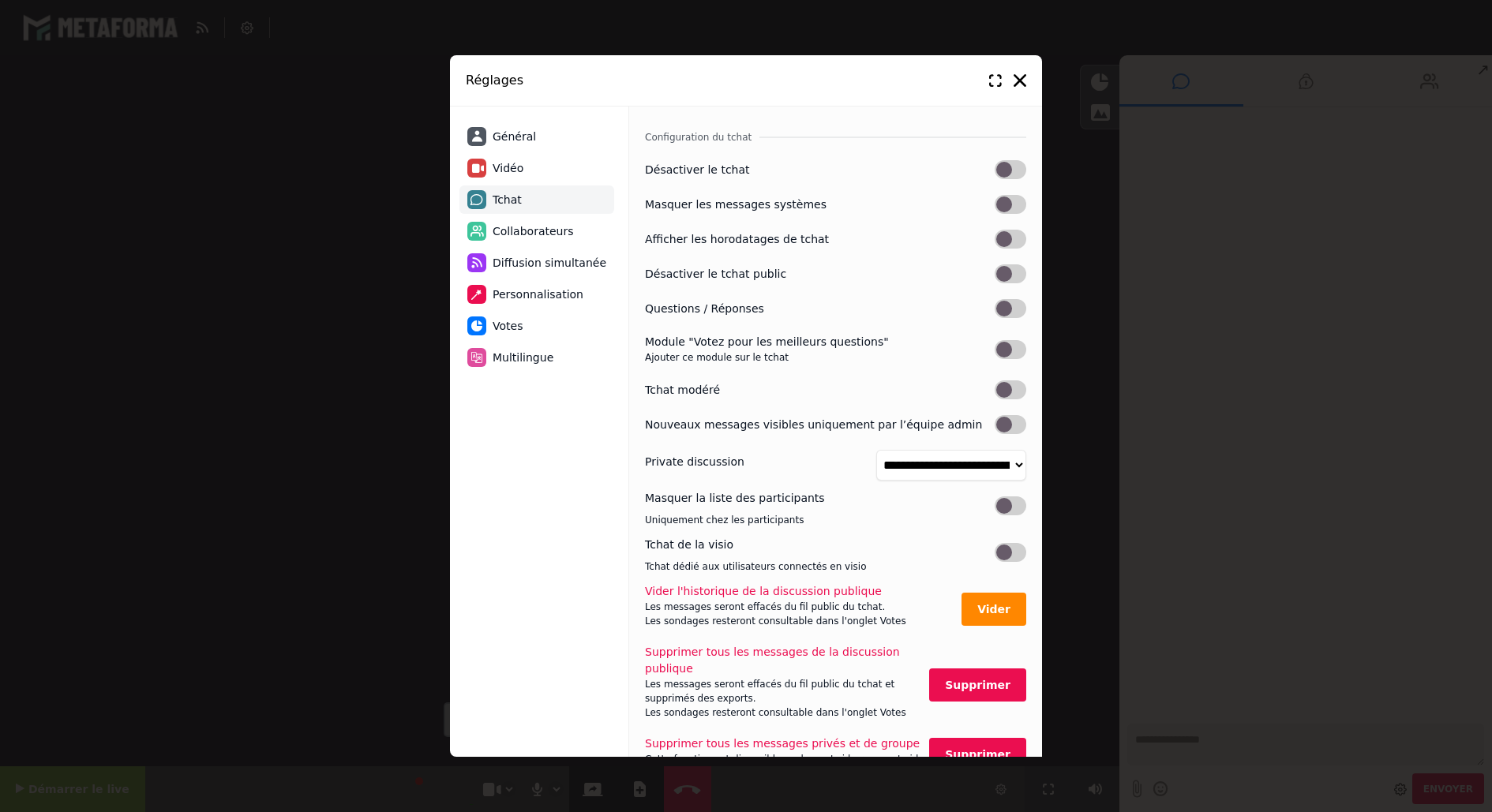
click at [523, 167] on li "Vidéo" at bounding box center [537, 168] width 155 height 29
select select "*****"
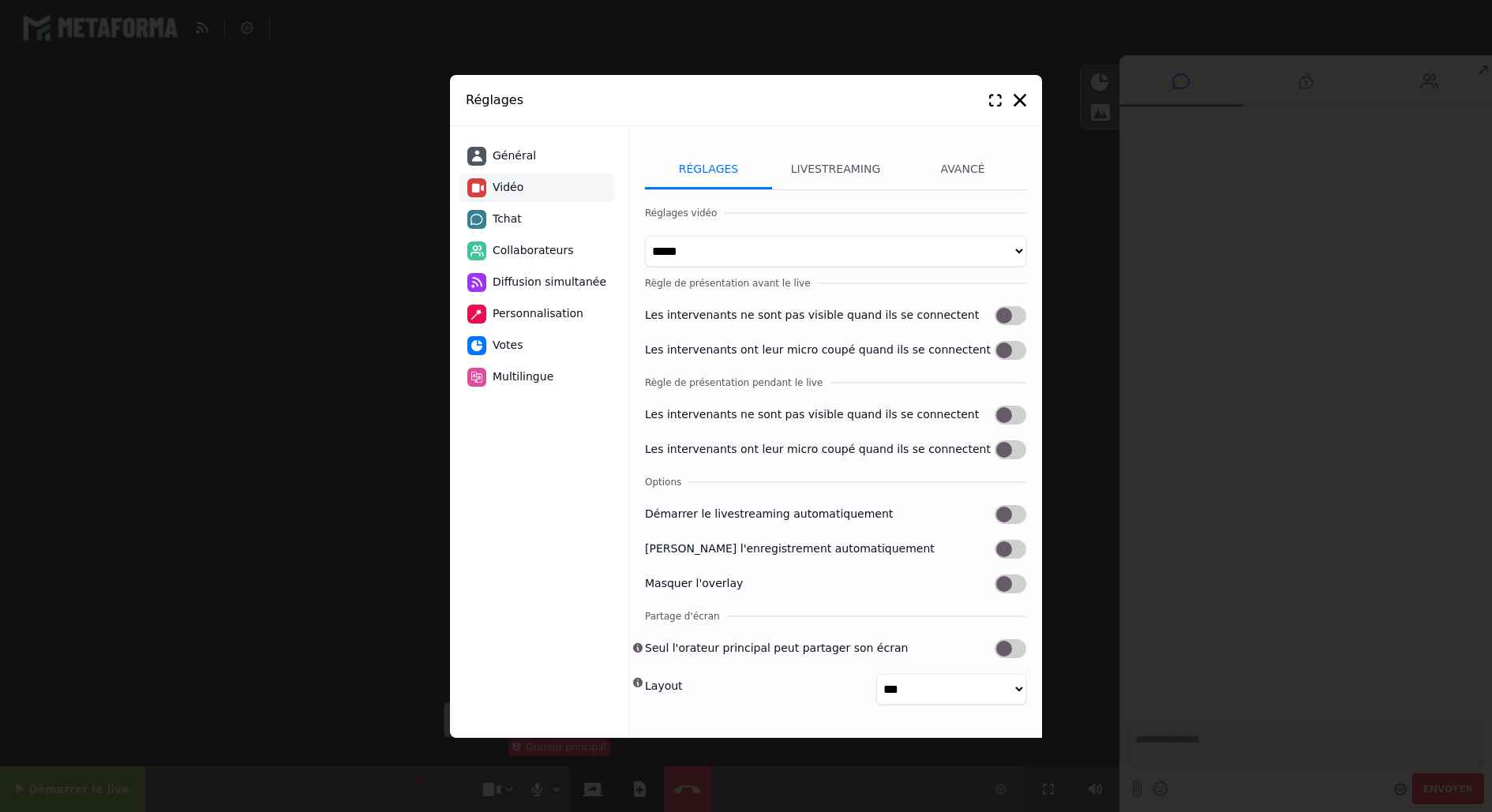
click at [1028, 96] on div "Réglages" at bounding box center [746, 100] width 592 height 51
click at [1017, 97] on icon at bounding box center [1020, 100] width 13 height 13
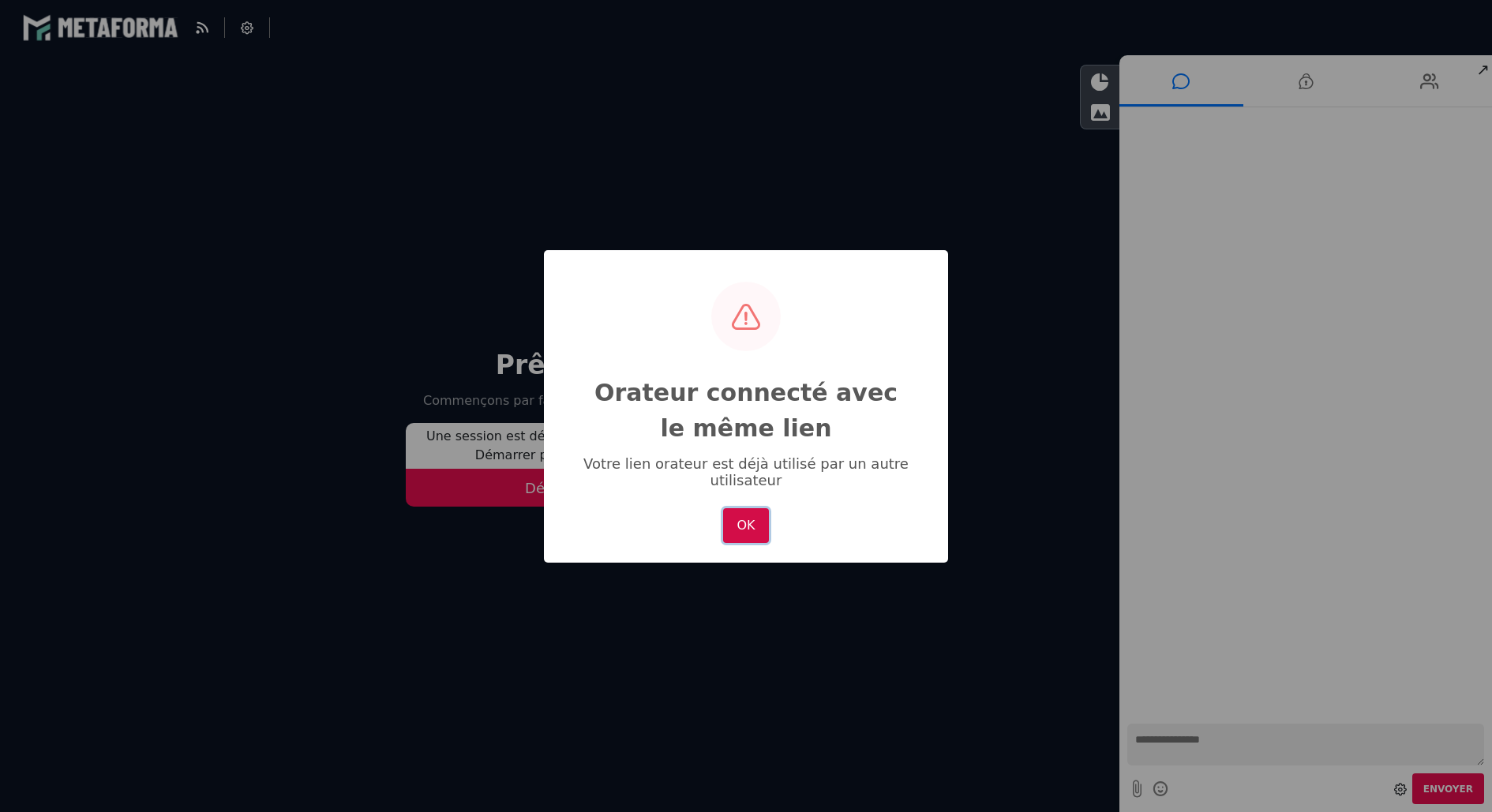
click at [751, 533] on button "OK" at bounding box center [746, 525] width 45 height 34
